Goal: Find specific page/section: Find specific page/section

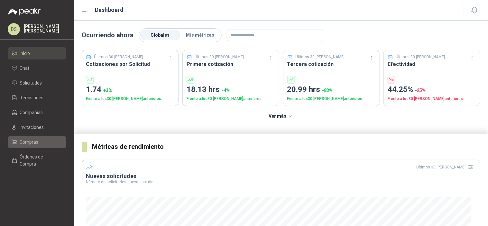
click at [29, 146] on link "Compras" at bounding box center [37, 142] width 59 height 12
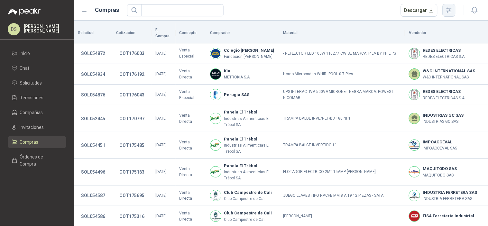
click at [453, 12] on icon "button" at bounding box center [448, 9] width 7 height 7
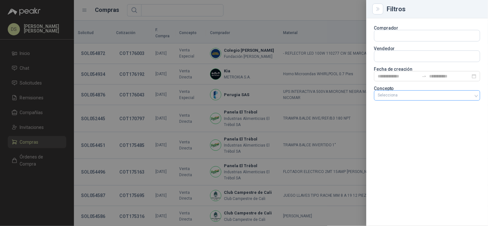
click at [410, 95] on div at bounding box center [423, 95] width 97 height 5
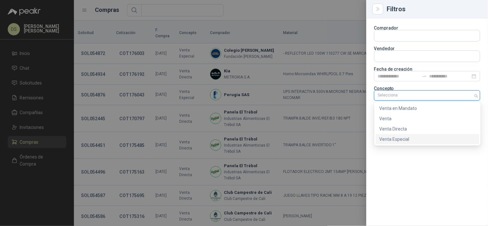
click at [397, 137] on div "Venta Especial" at bounding box center [428, 139] width 96 height 7
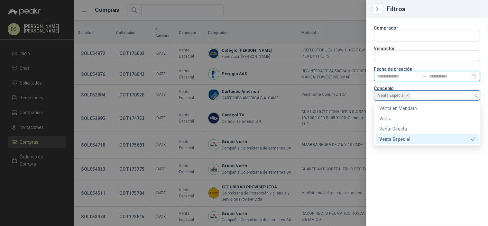
click at [393, 78] on input at bounding box center [398, 76] width 41 height 7
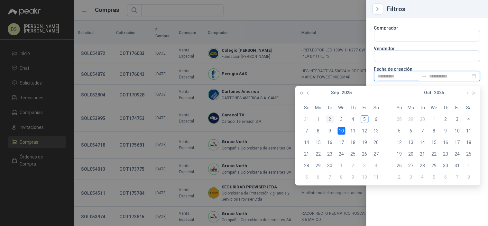
type input "**********"
click at [331, 122] on div "2" at bounding box center [330, 119] width 8 height 8
type input "**********"
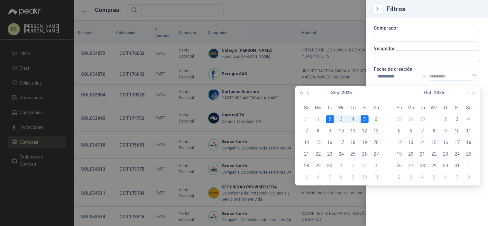
click at [365, 120] on div "5" at bounding box center [365, 119] width 8 height 8
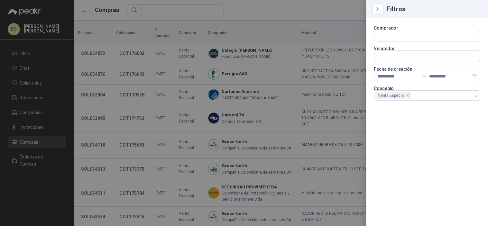
click at [353, 24] on div at bounding box center [244, 113] width 488 height 226
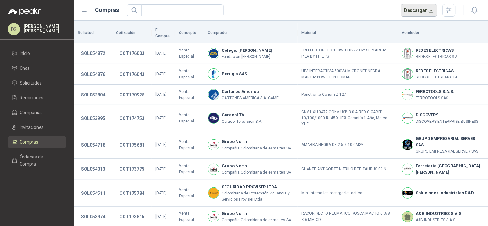
click at [426, 12] on button "Descargar" at bounding box center [419, 10] width 37 height 13
click at [312, 16] on div "Descargar" at bounding box center [291, 10] width 329 height 13
click at [453, 10] on icon "button" at bounding box center [448, 9] width 7 height 7
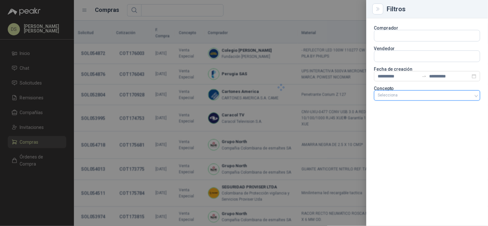
click at [447, 95] on div at bounding box center [423, 95] width 97 height 5
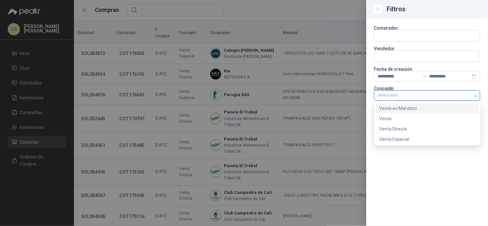
click at [423, 110] on div "Venta en Mandato" at bounding box center [428, 108] width 96 height 7
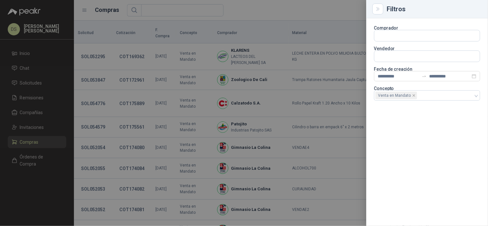
click at [317, 12] on div at bounding box center [244, 113] width 488 height 226
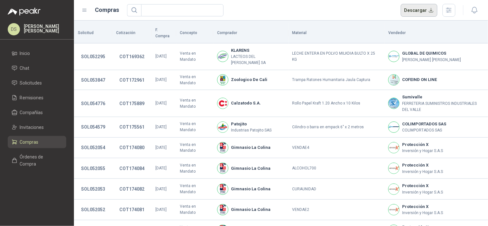
click at [412, 11] on button "Descargar" at bounding box center [419, 10] width 37 height 13
click at [20, 81] on span "Solicitudes" at bounding box center [31, 82] width 22 height 7
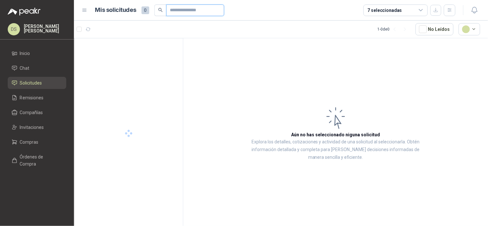
click at [199, 11] on input "text" at bounding box center [192, 10] width 45 height 11
paste input "*********"
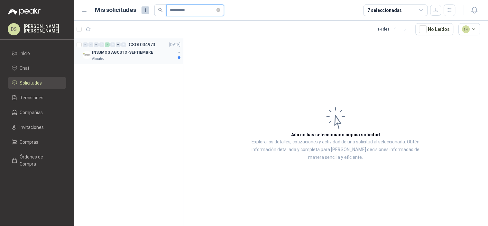
type input "*********"
click at [139, 48] on div "0 0 0 0 1 0 0 0 GSOL004970 [DATE]" at bounding box center [132, 45] width 99 height 8
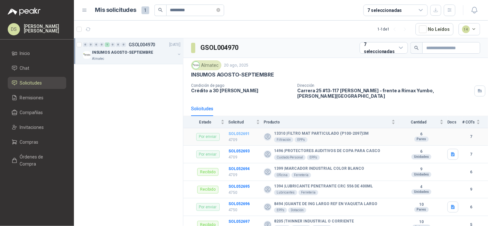
click at [242, 132] on b "SOL052691" at bounding box center [238, 134] width 21 height 5
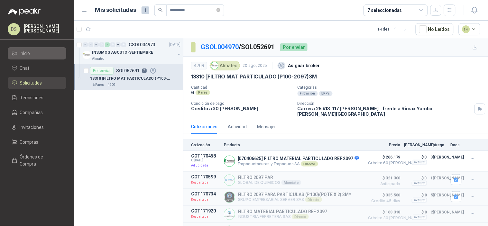
click at [28, 59] on link "Inicio" at bounding box center [37, 53] width 59 height 12
